Goal: Task Accomplishment & Management: Manage account settings

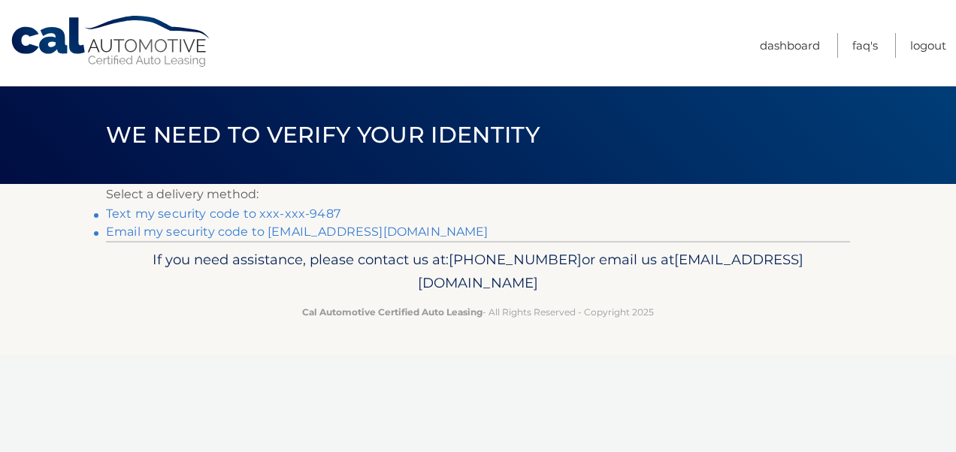
click at [323, 216] on link "Text my security code to xxx-xxx-9487" at bounding box center [223, 214] width 234 height 14
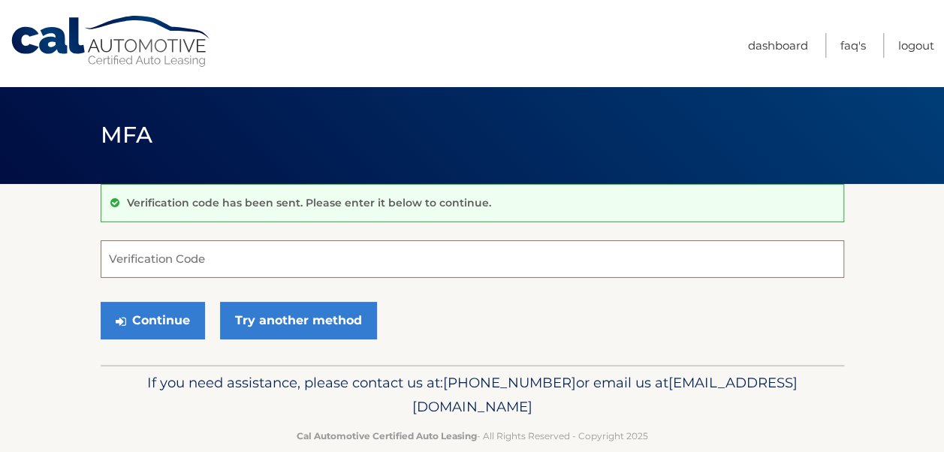
click at [131, 263] on input "Verification Code" at bounding box center [473, 259] width 744 height 38
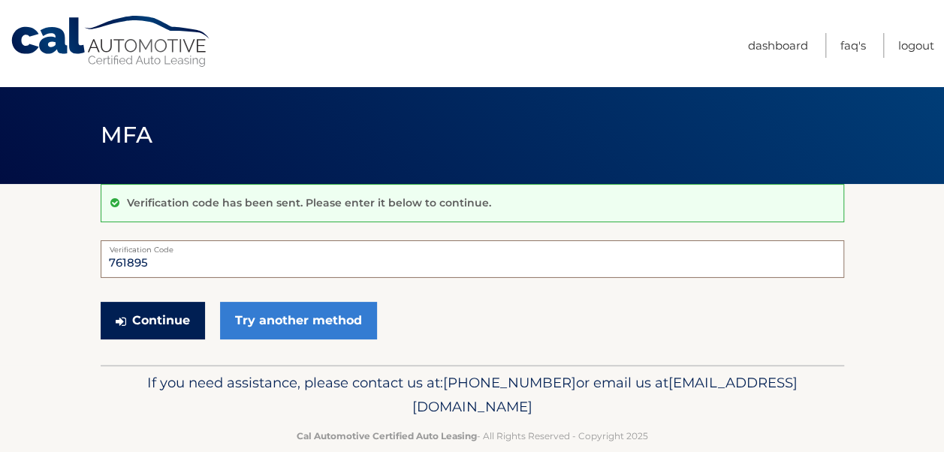
type input "761895"
click at [134, 319] on button "Continue" at bounding box center [153, 321] width 104 height 38
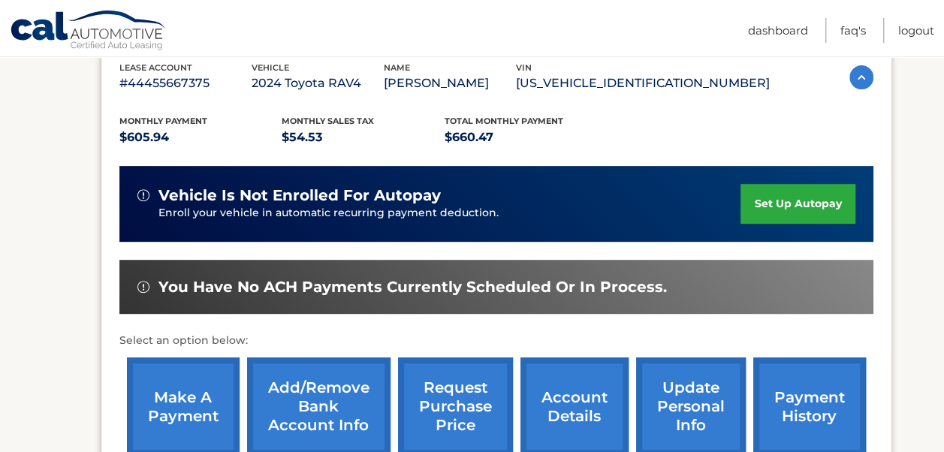
scroll to position [300, 0]
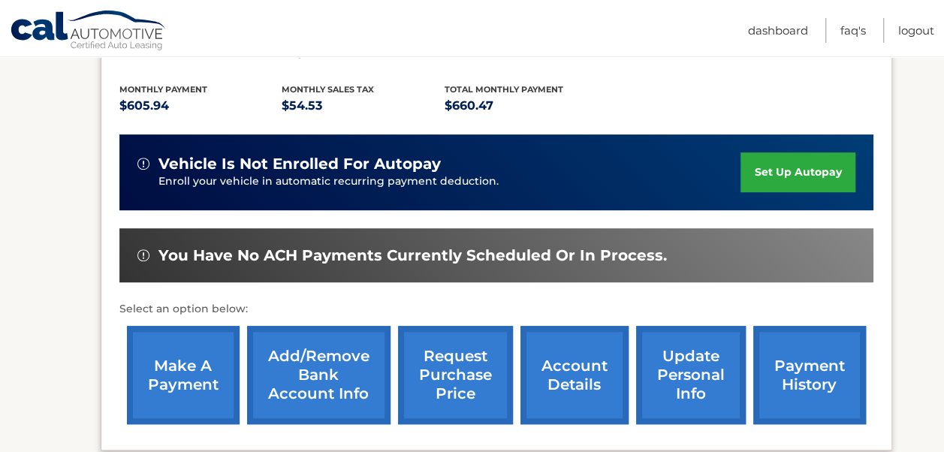
click at [802, 370] on link "payment history" at bounding box center [809, 375] width 113 height 98
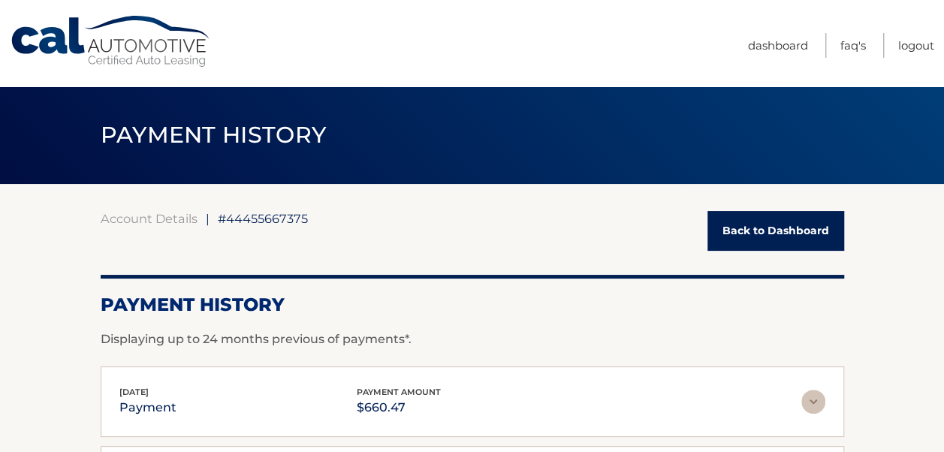
click at [757, 228] on link "Back to Dashboard" at bounding box center [776, 231] width 137 height 40
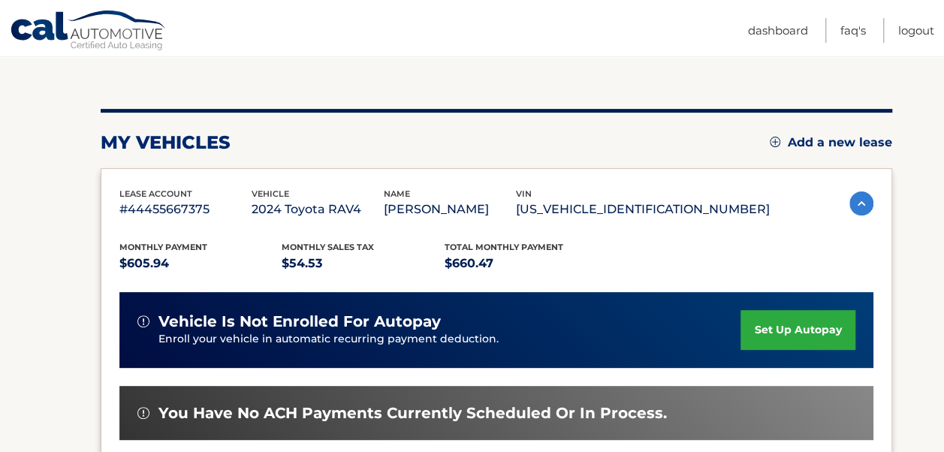
scroll to position [150, 0]
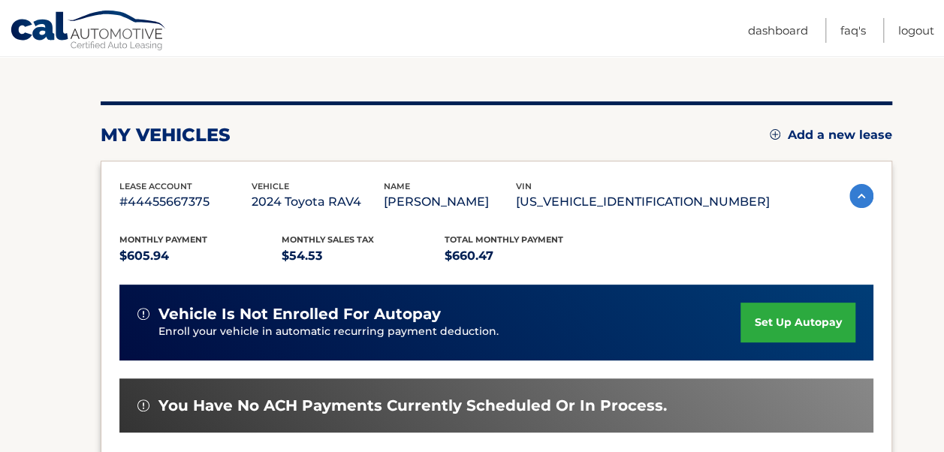
click at [787, 321] on link "set up autopay" at bounding box center [798, 323] width 114 height 40
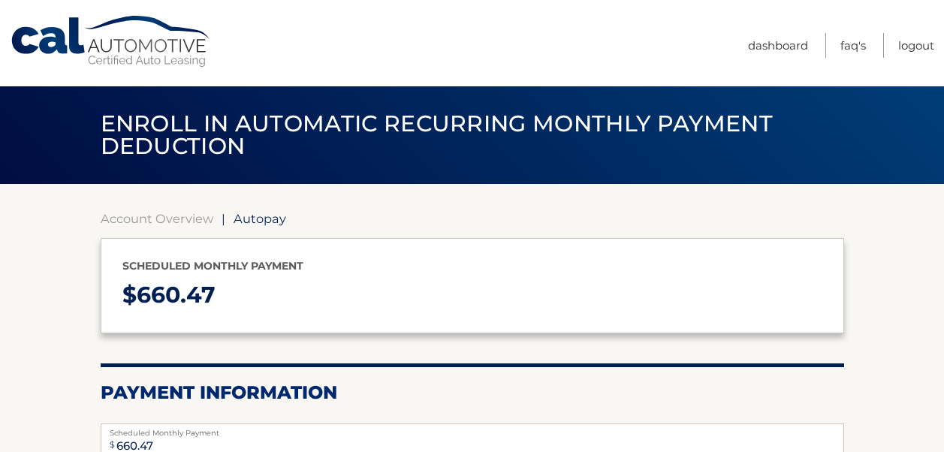
select select "MmUxMjFiZmQtZTExMi00Y2YwLWEwODMtZjdlNTVhMmQ0ODI5"
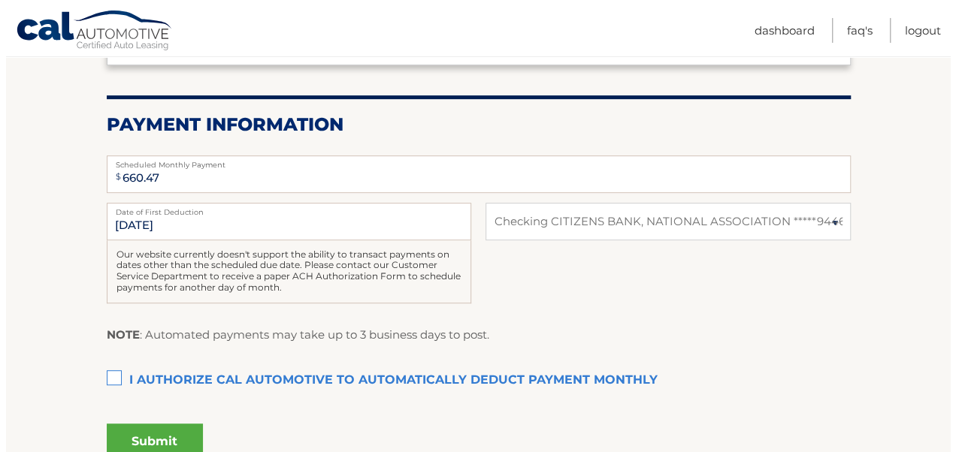
scroll to position [300, 0]
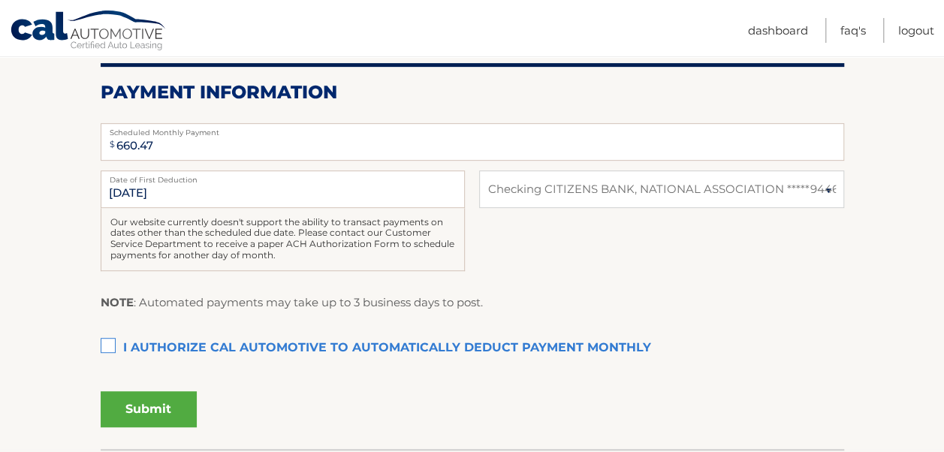
click at [104, 344] on label "I authorize cal automotive to automatically deduct payment monthly This checkbo…" at bounding box center [473, 349] width 744 height 30
click at [0, 0] on input "I authorize cal automotive to automatically deduct payment monthly This checkbo…" at bounding box center [0, 0] width 0 height 0
click at [157, 406] on button "Submit" at bounding box center [149, 409] width 96 height 36
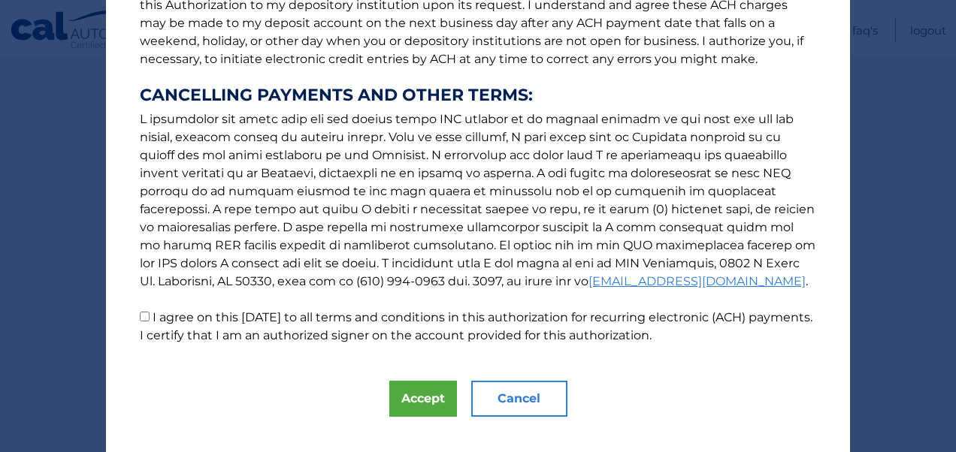
scroll to position [257, 0]
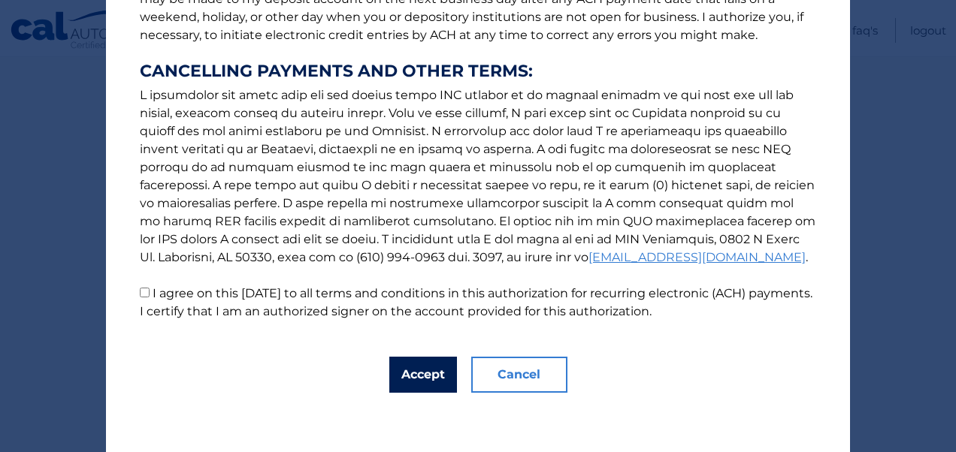
click at [432, 382] on button "Accept" at bounding box center [423, 375] width 68 height 36
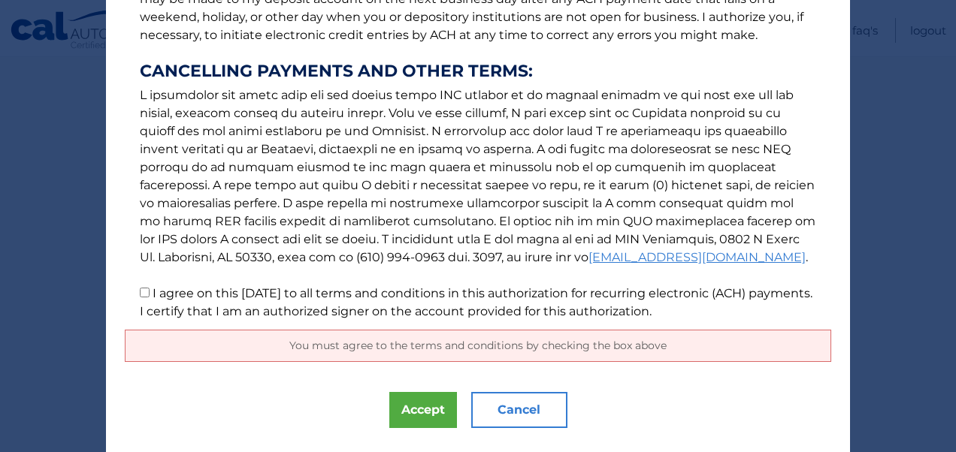
click at [140, 293] on input "I agree on this 10/11/2025 to all terms and conditions in this authorization fo…" at bounding box center [145, 293] width 10 height 10
checkbox input "true"
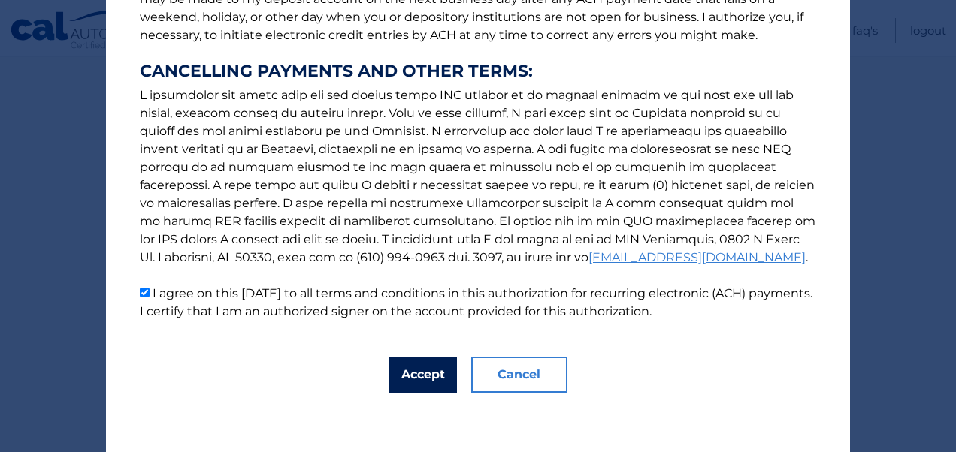
click at [412, 379] on button "Accept" at bounding box center [423, 375] width 68 height 36
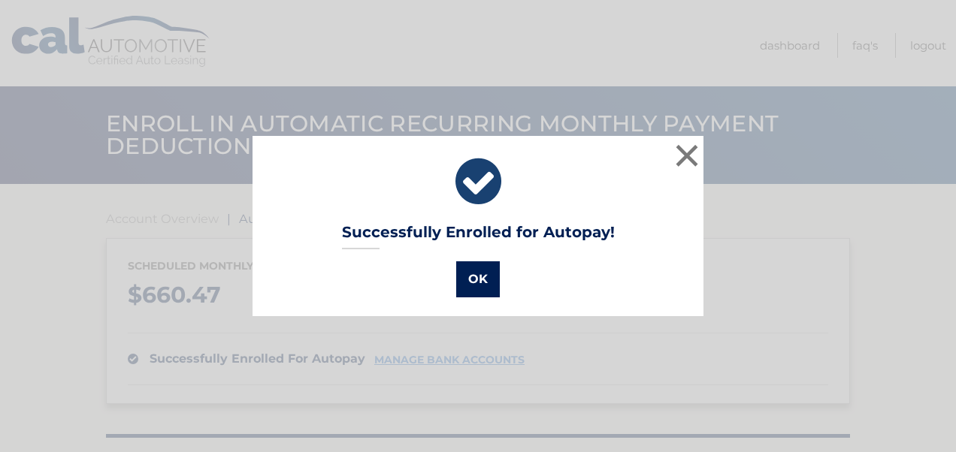
click at [473, 279] on button "OK" at bounding box center [478, 279] width 44 height 36
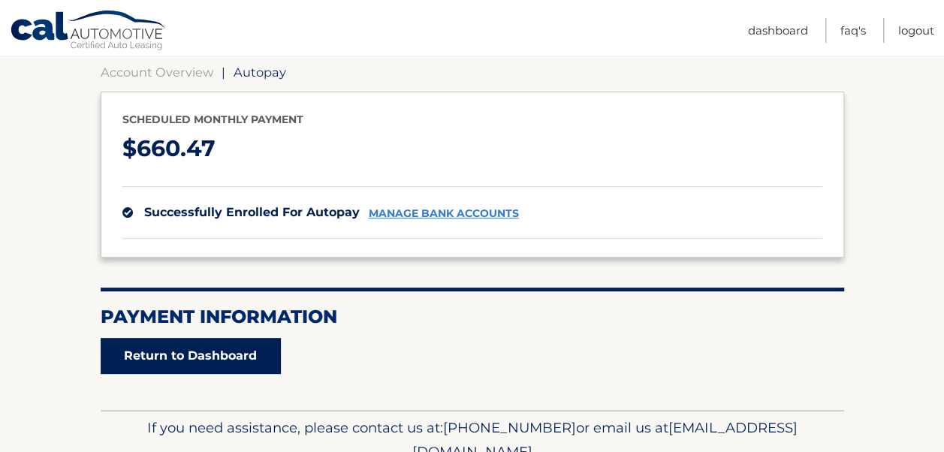
scroll to position [150, 0]
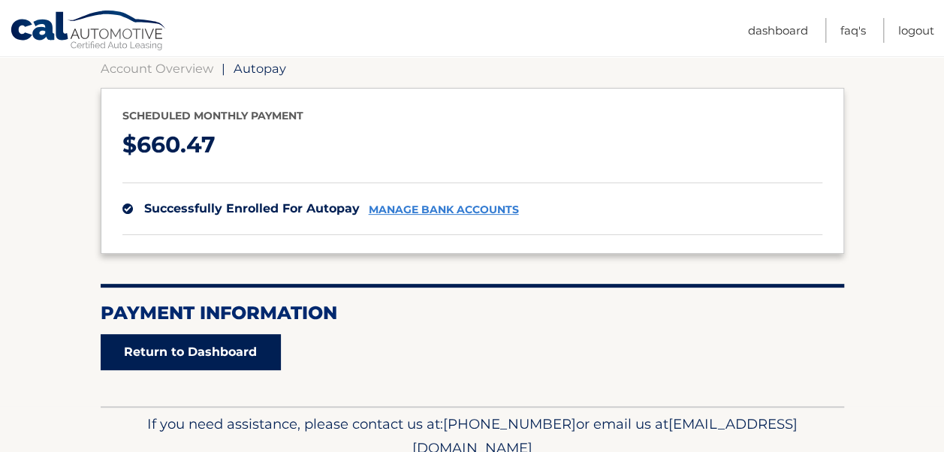
click at [192, 353] on link "Return to Dashboard" at bounding box center [191, 352] width 180 height 36
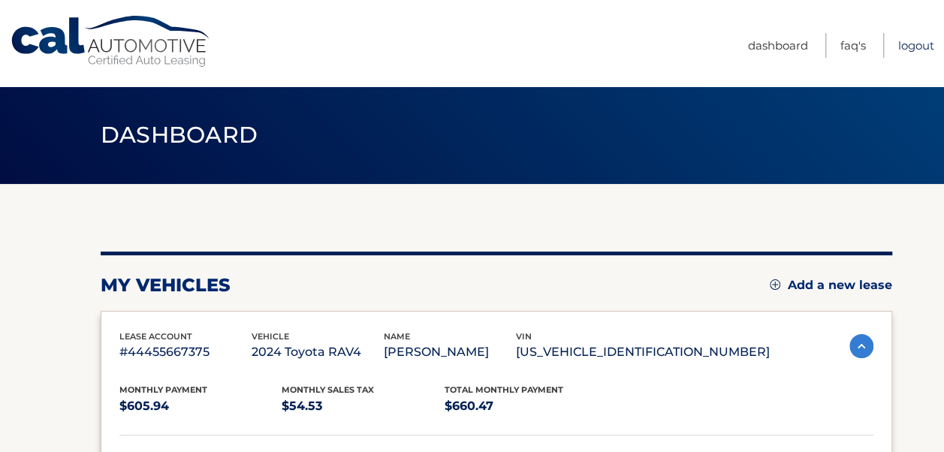
click at [909, 39] on link "Logout" at bounding box center [916, 45] width 36 height 25
